Goal: Transaction & Acquisition: Purchase product/service

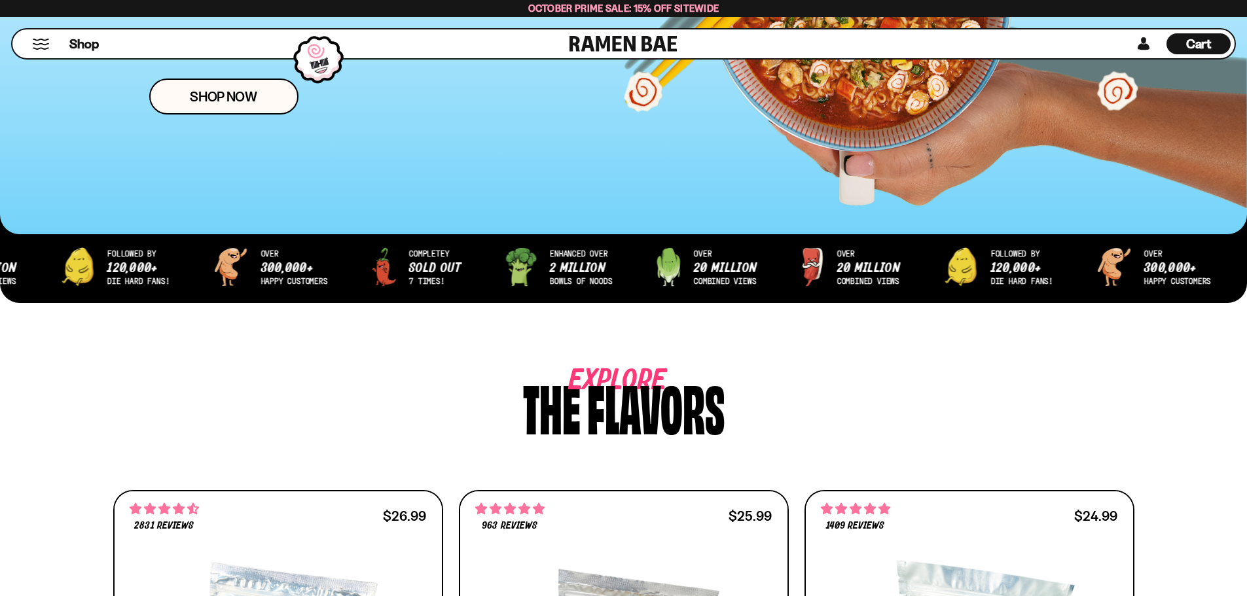
scroll to position [262, 0]
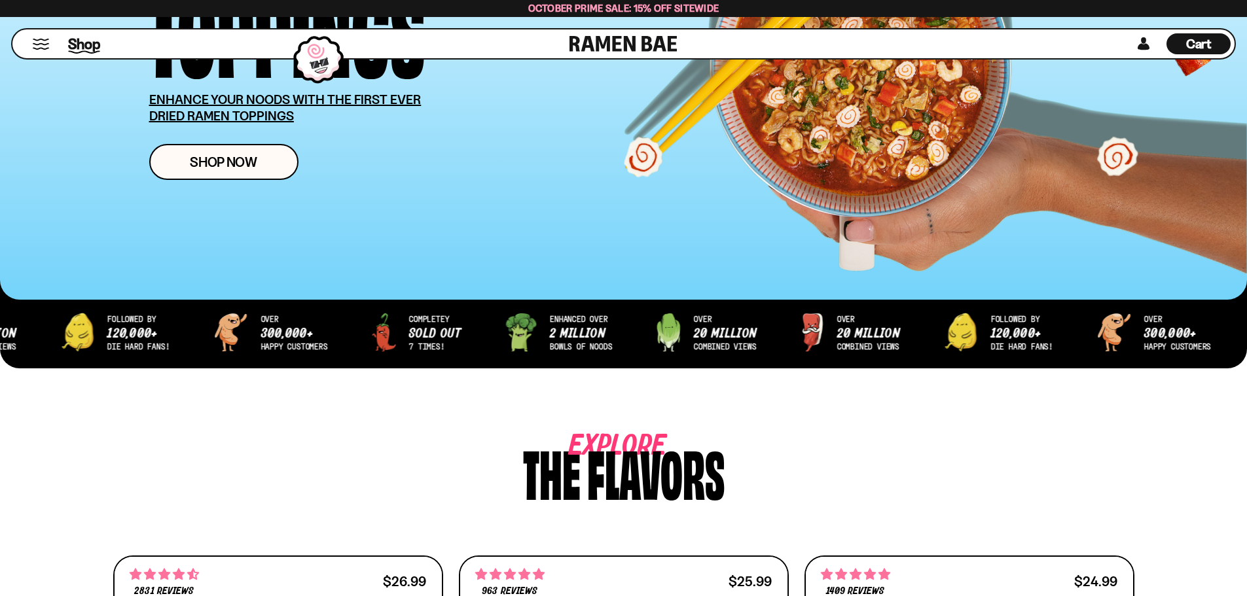
click at [84, 43] on span "Shop" at bounding box center [84, 44] width 32 height 20
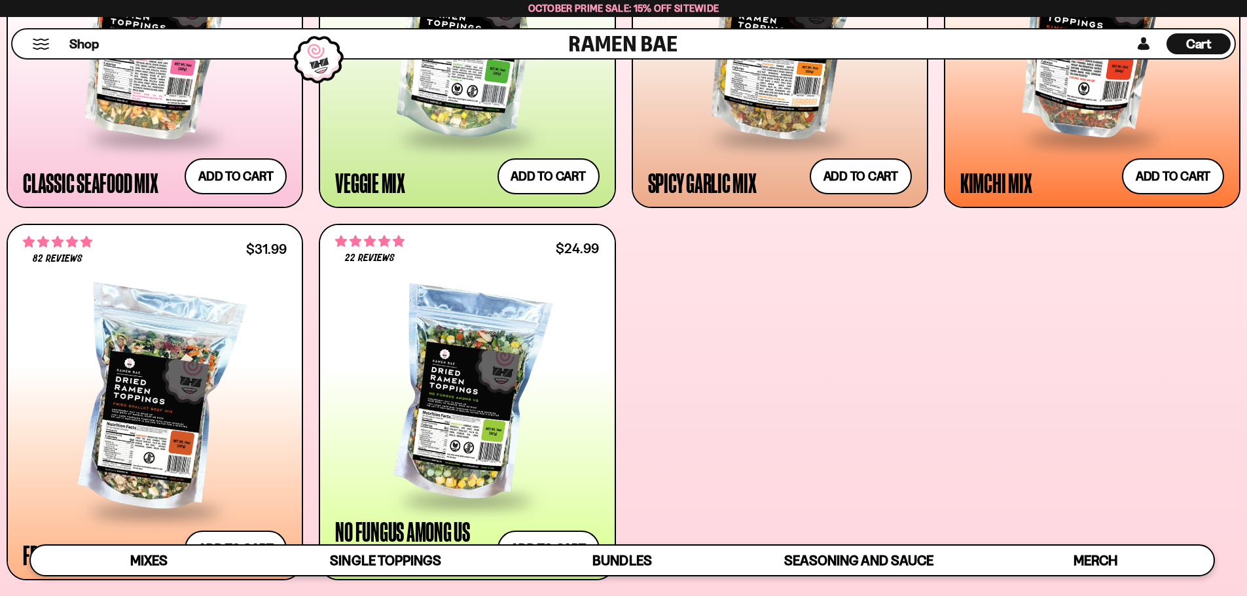
scroll to position [916, 0]
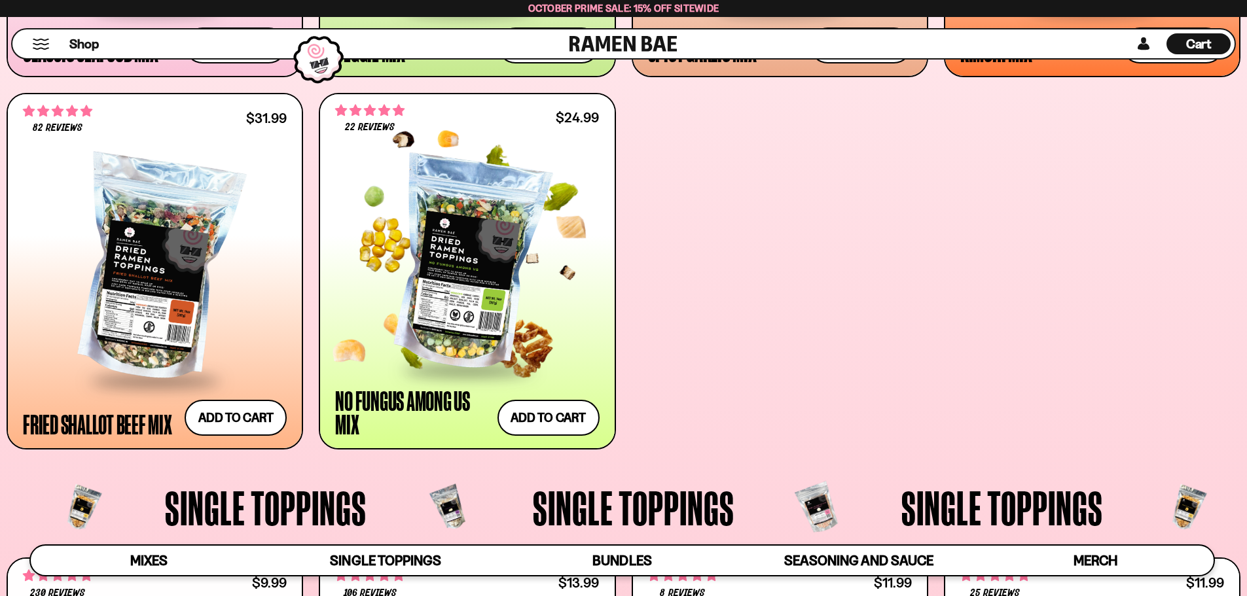
click at [479, 215] on div at bounding box center [467, 263] width 264 height 209
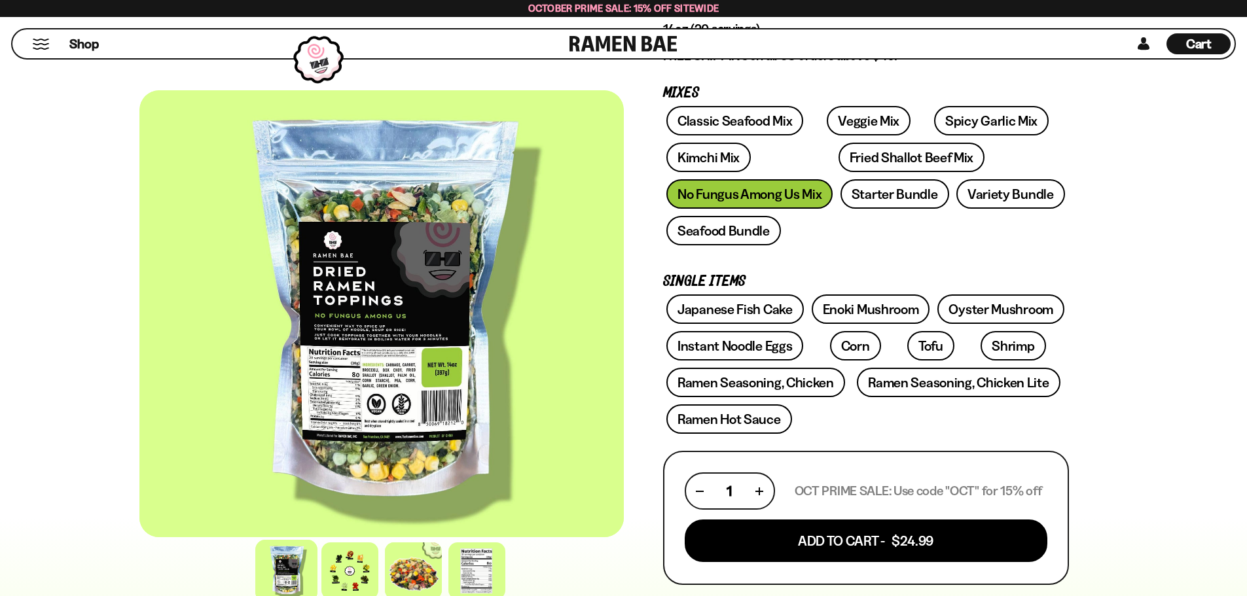
scroll to position [458, 0]
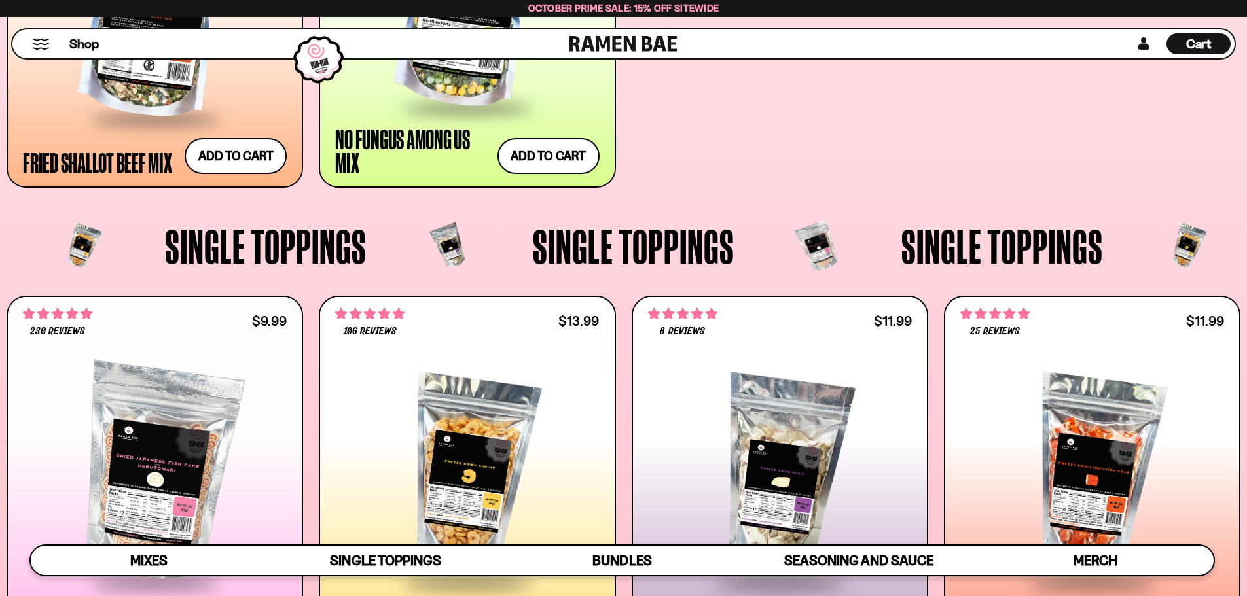
scroll to position [1374, 0]
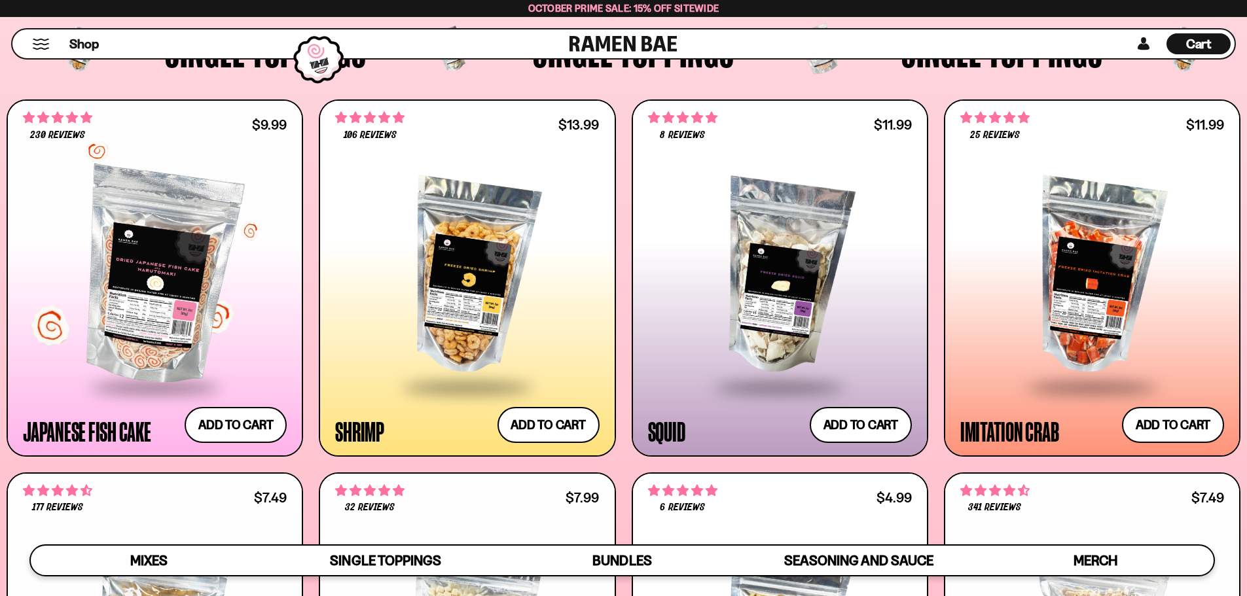
click at [187, 293] on div at bounding box center [155, 277] width 264 height 219
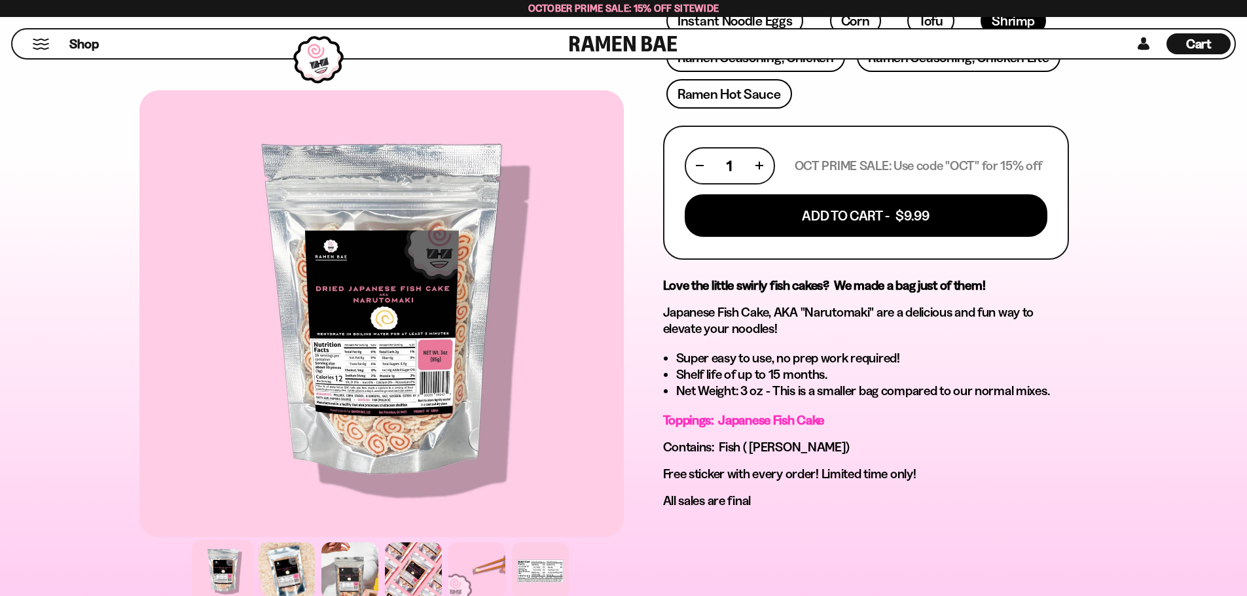
scroll to position [327, 0]
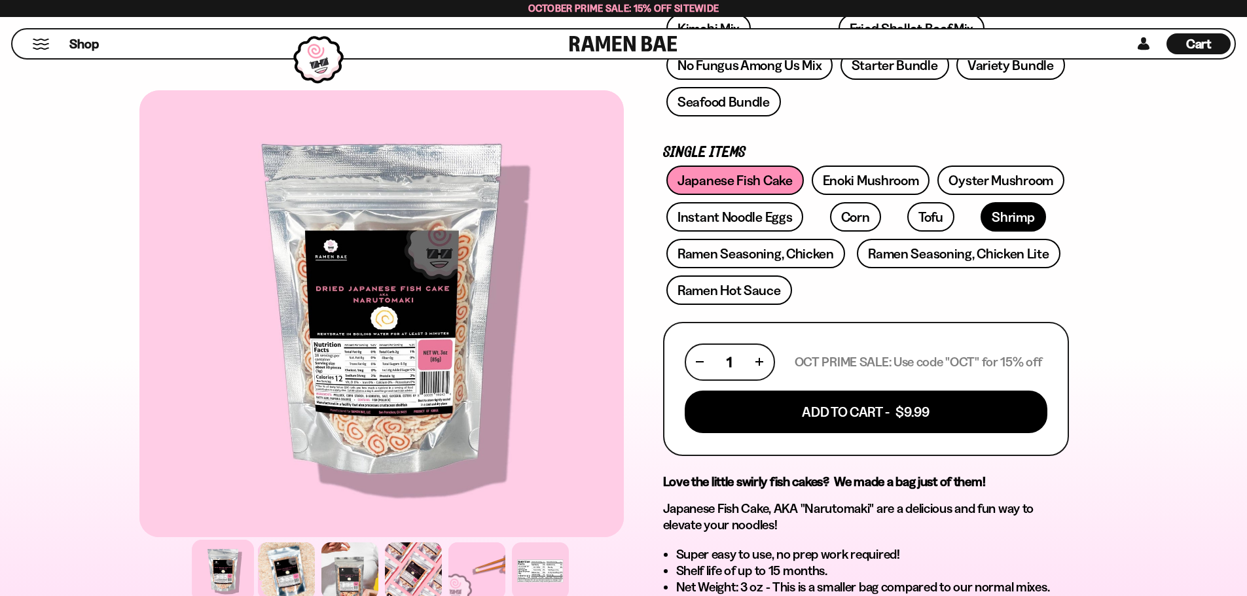
click at [980, 220] on link "Shrimp" at bounding box center [1012, 216] width 65 height 29
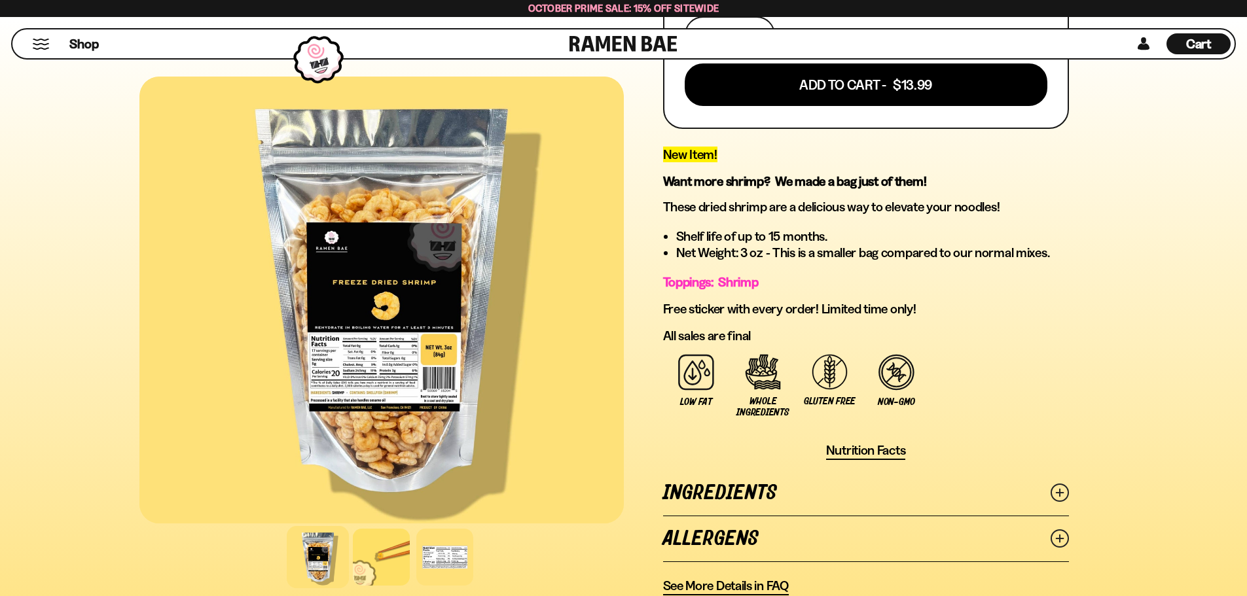
scroll to position [589, 0]
